Goal: Find specific page/section: Find specific page/section

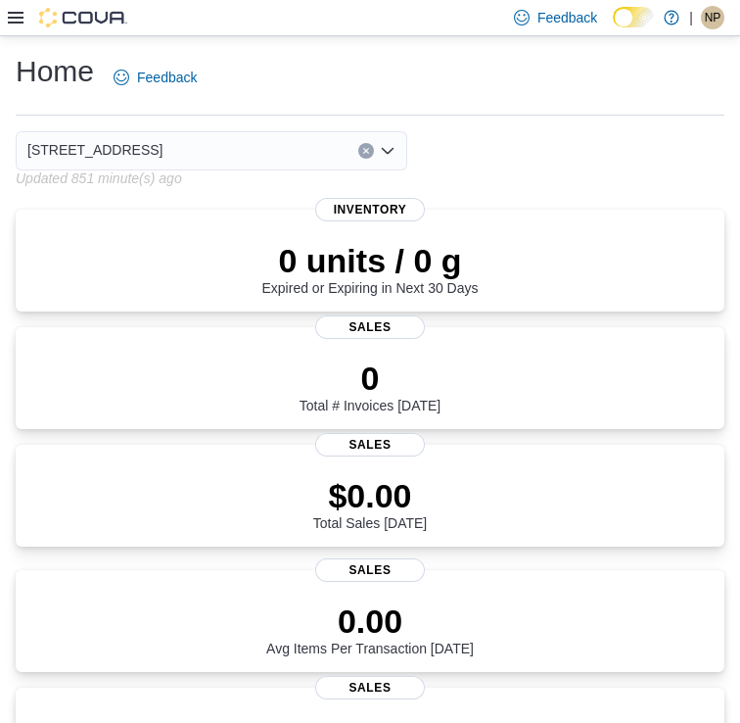
scroll to position [355, 0]
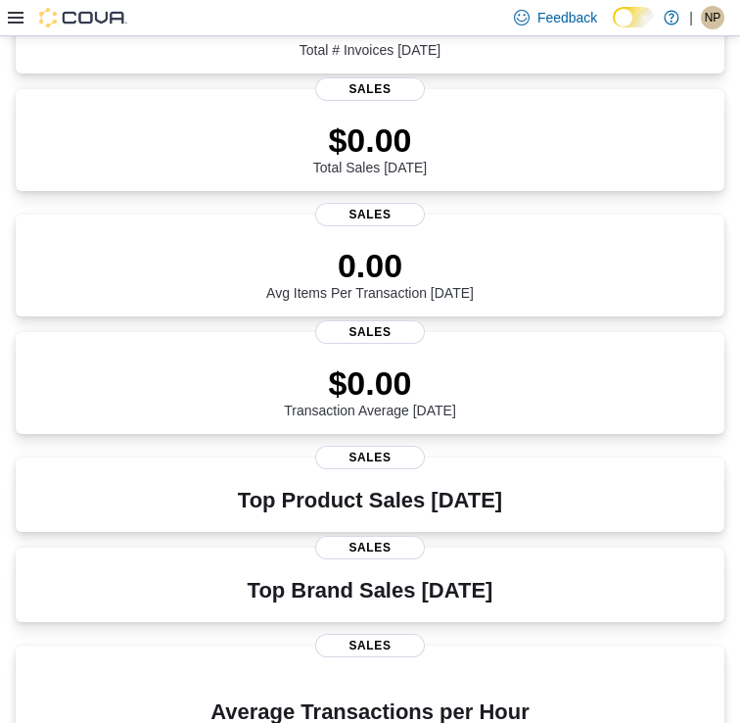
click at [19, 18] on icon at bounding box center [16, 18] width 16 height 12
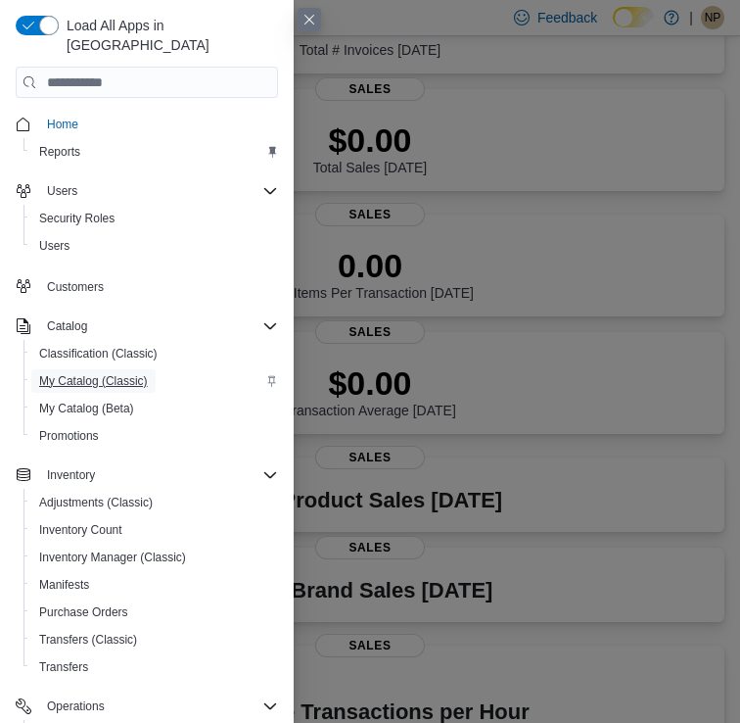
click at [86, 371] on span "My Catalog (Classic)" at bounding box center [93, 380] width 109 height 23
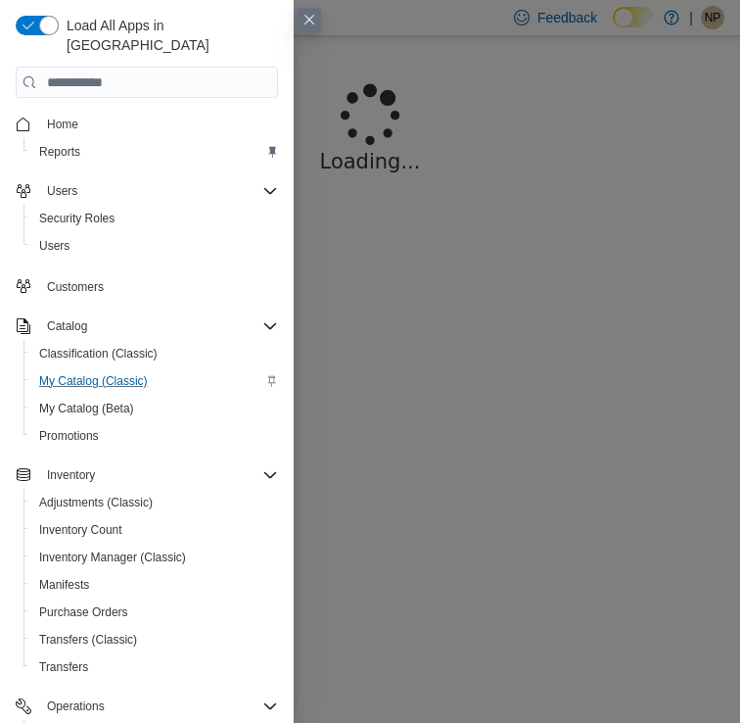
click at [305, 19] on button "Close this dialog" at bounding box center [309, 19] width 23 height 23
